Goal: Navigation & Orientation: Find specific page/section

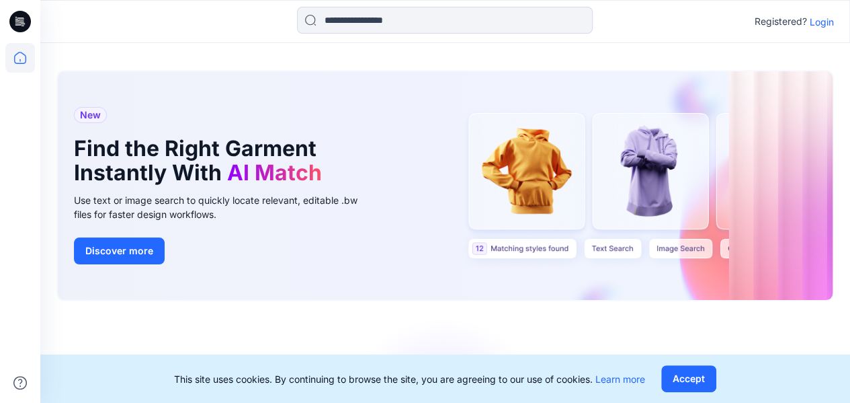
click at [826, 28] on p "Login" at bounding box center [822, 22] width 24 height 14
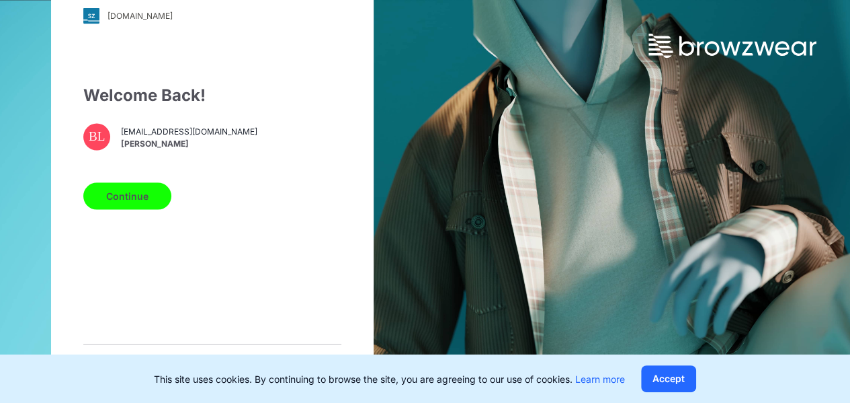
click at [110, 204] on button "Continue" at bounding box center [127, 195] width 88 height 27
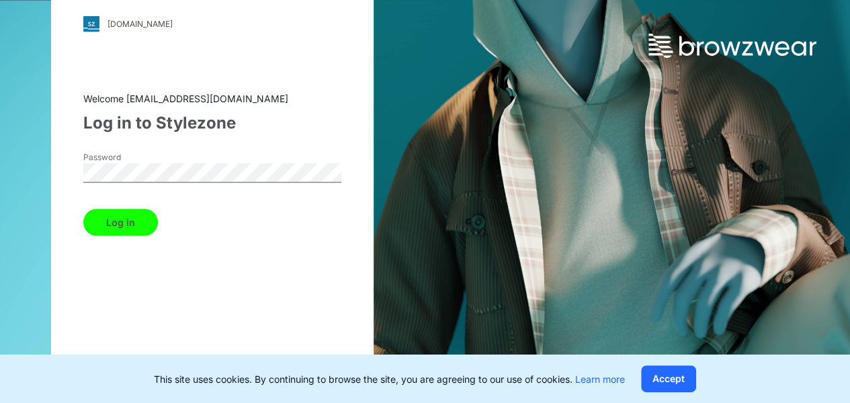
click at [99, 220] on button "Log in" at bounding box center [120, 221] width 75 height 27
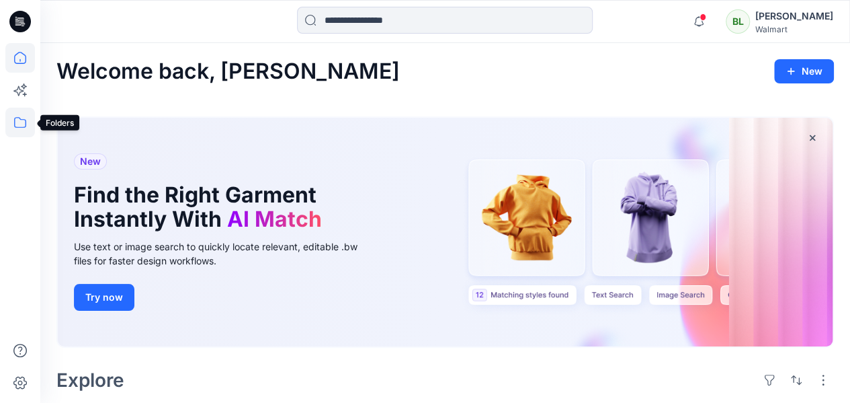
click at [12, 130] on icon at bounding box center [20, 123] width 30 height 30
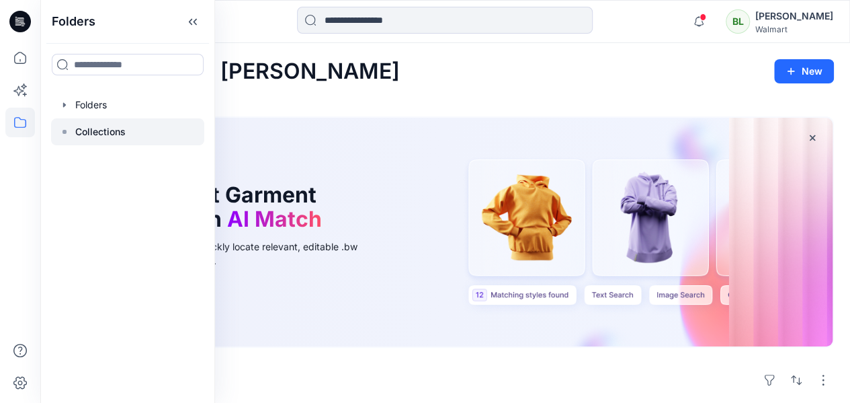
click at [89, 127] on p "Collections" at bounding box center [100, 132] width 50 height 16
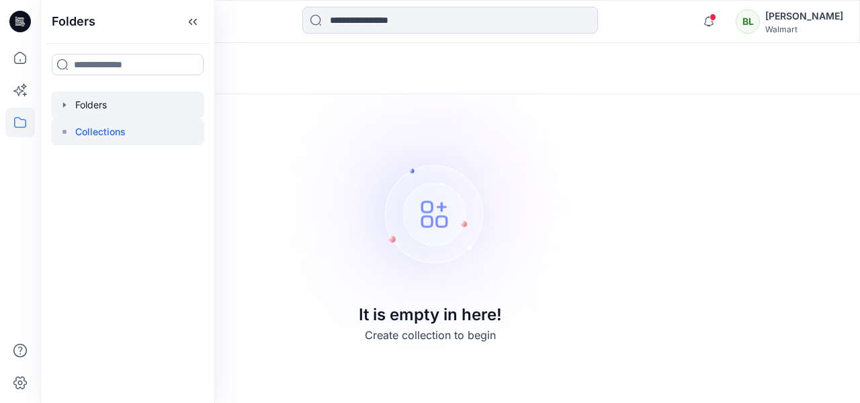
click at [100, 106] on div at bounding box center [127, 104] width 153 height 27
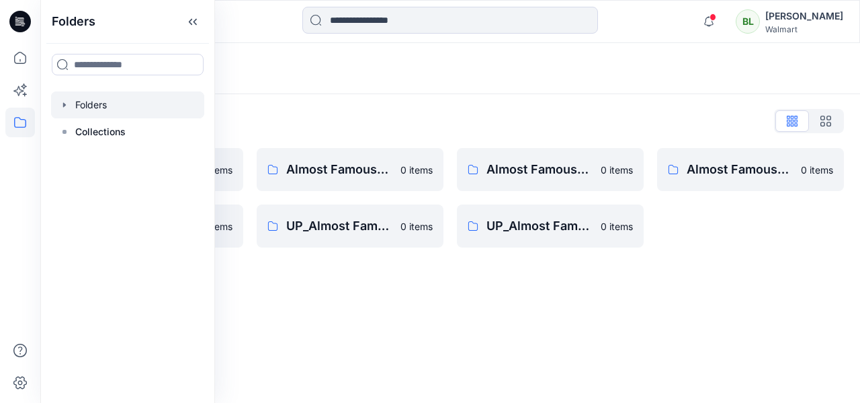
drag, startPoint x: 422, startPoint y: 120, endPoint x: 413, endPoint y: 120, distance: 9.4
click at [417, 120] on div "Folders List" at bounding box center [450, 121] width 788 height 22
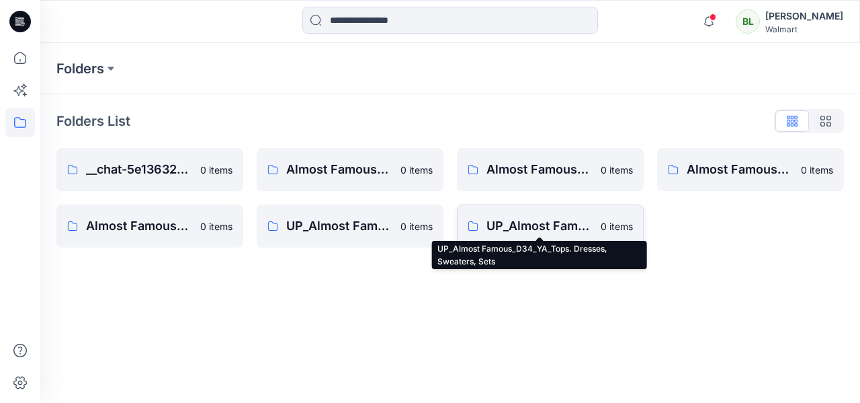
click at [552, 224] on p "UP_Almost Famous_D34_YA_Tops. Dresses, Sweaters, Sets" at bounding box center [540, 225] width 106 height 19
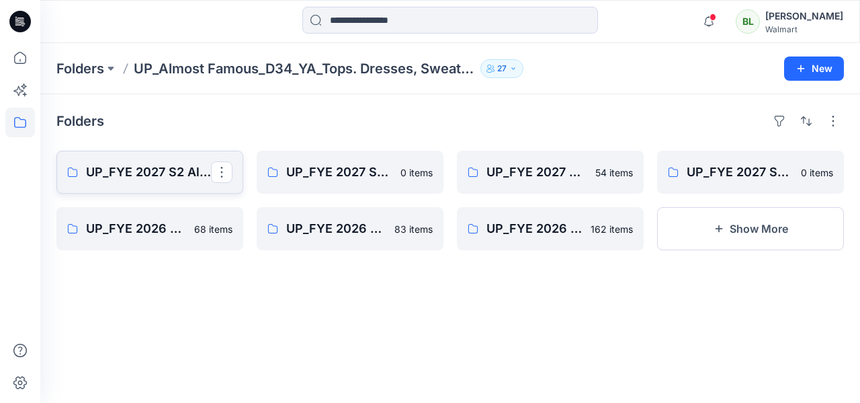
click at [169, 158] on link "UP_FYE 2027 S2 Almost Famous YA Tops, Dresses, Sweaters, Sets" at bounding box center [149, 172] width 187 height 43
